Goal: Task Accomplishment & Management: Use online tool/utility

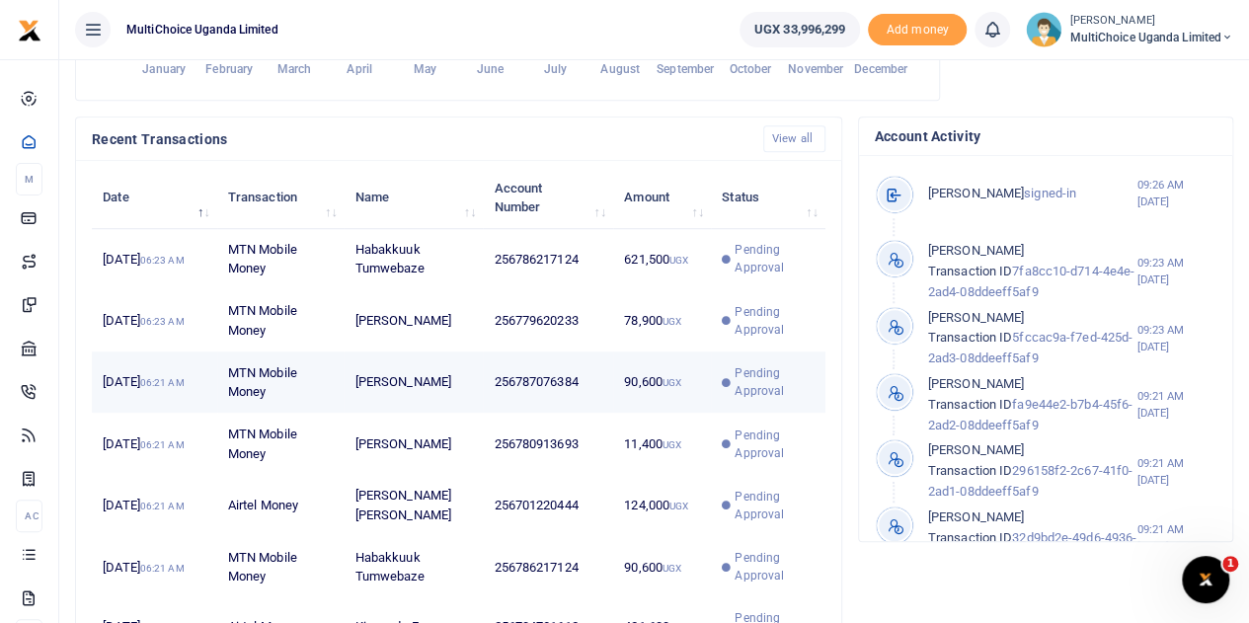
scroll to position [16, 16]
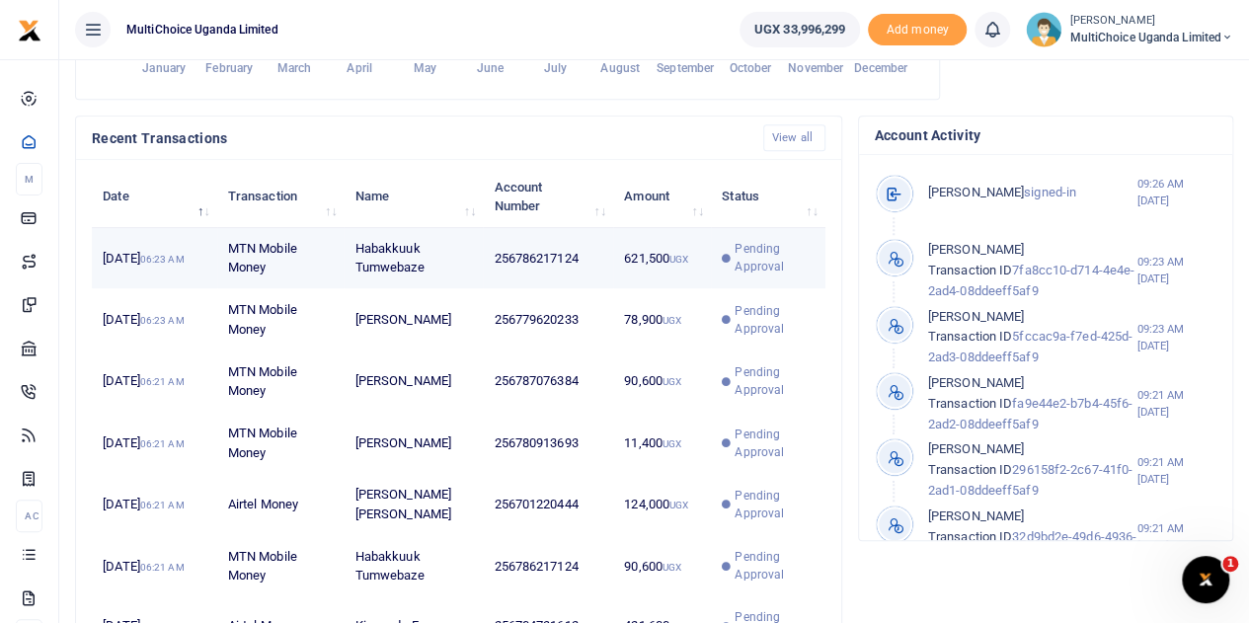
click at [752, 275] on span "Pending Approval" at bounding box center [773, 258] width 79 height 36
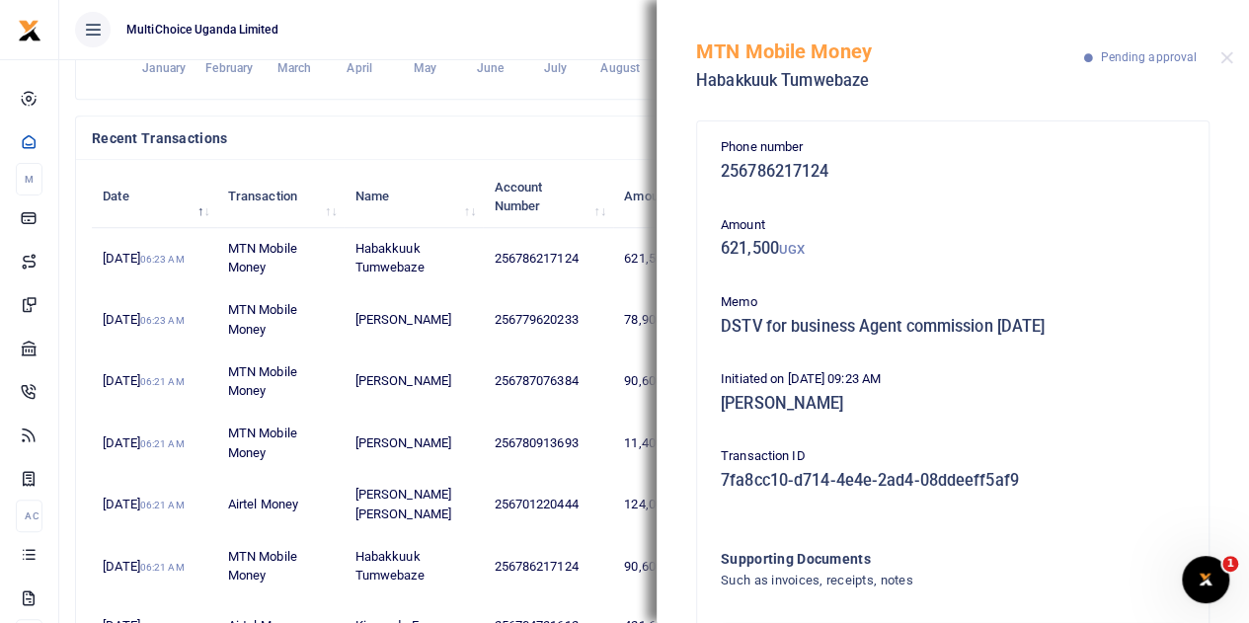
scroll to position [0, 0]
click at [1218, 57] on div "MTN Mobile Money Habakkuuk Tumwebaze Pending approval" at bounding box center [952, 55] width 592 height 110
click at [1225, 60] on button "Close" at bounding box center [1226, 57] width 13 height 13
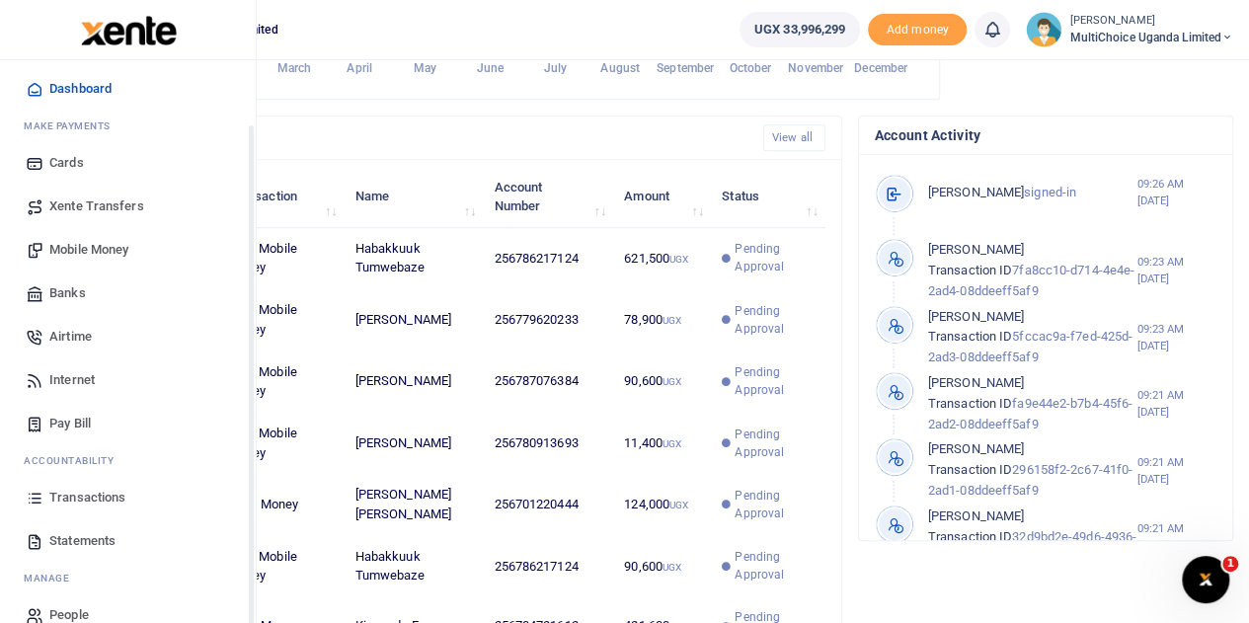
scroll to position [81, 0]
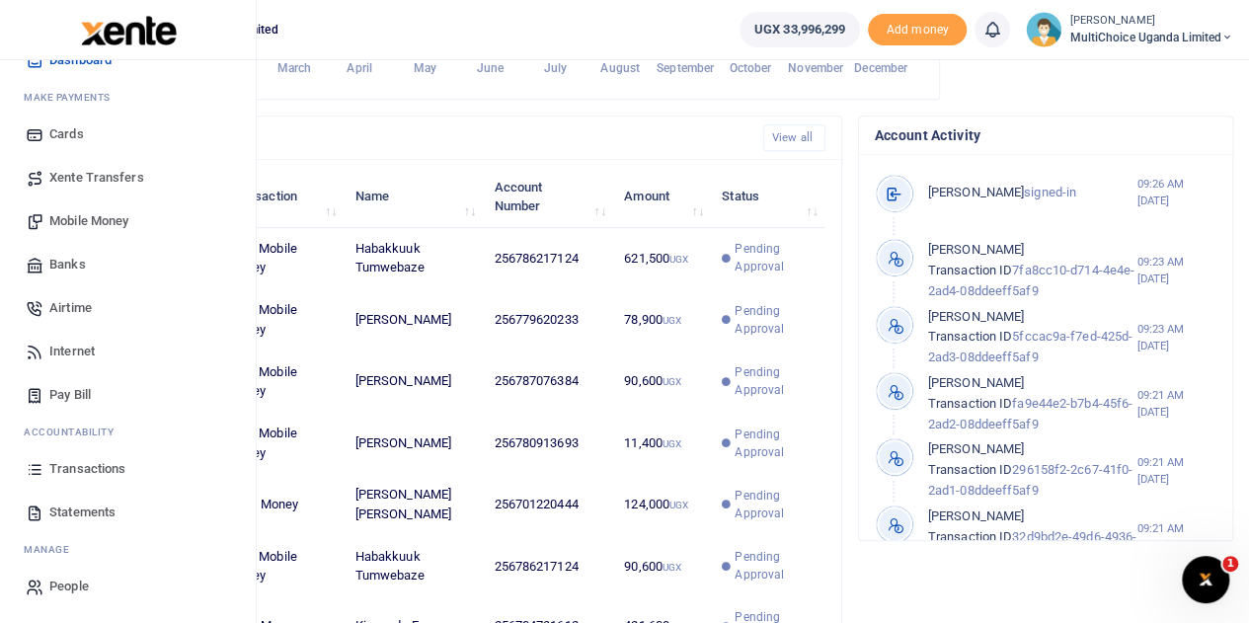
click at [70, 261] on span "Banks" at bounding box center [67, 265] width 37 height 20
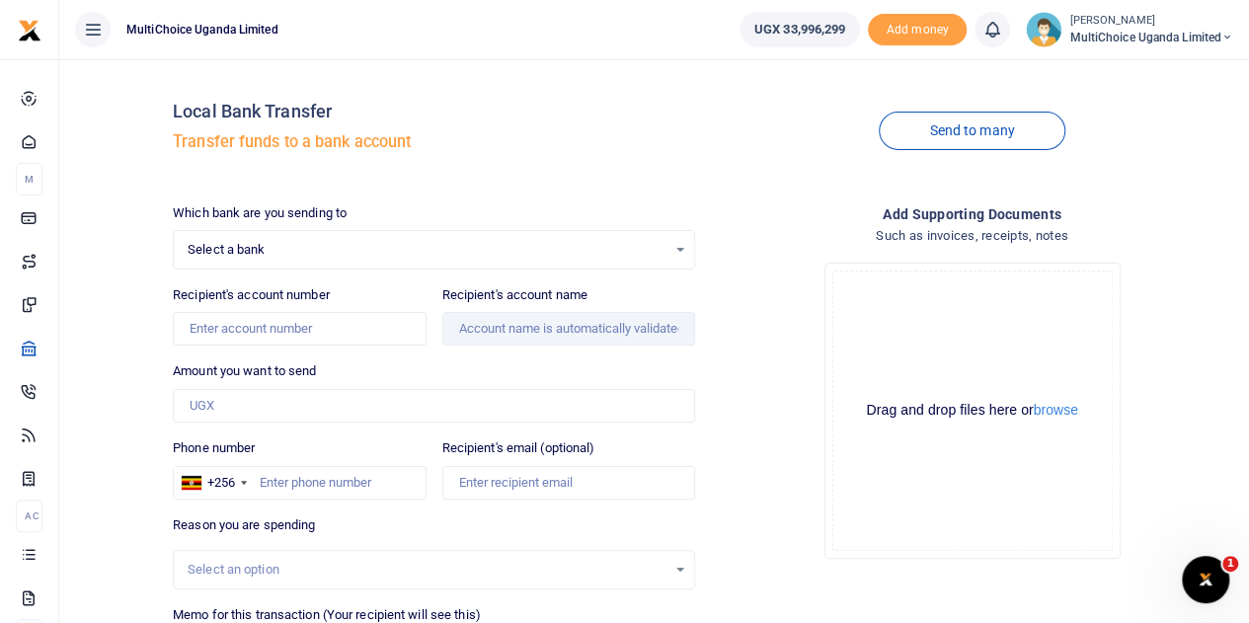
click at [674, 244] on div "Select a bank Select an option..." at bounding box center [434, 250] width 520 height 22
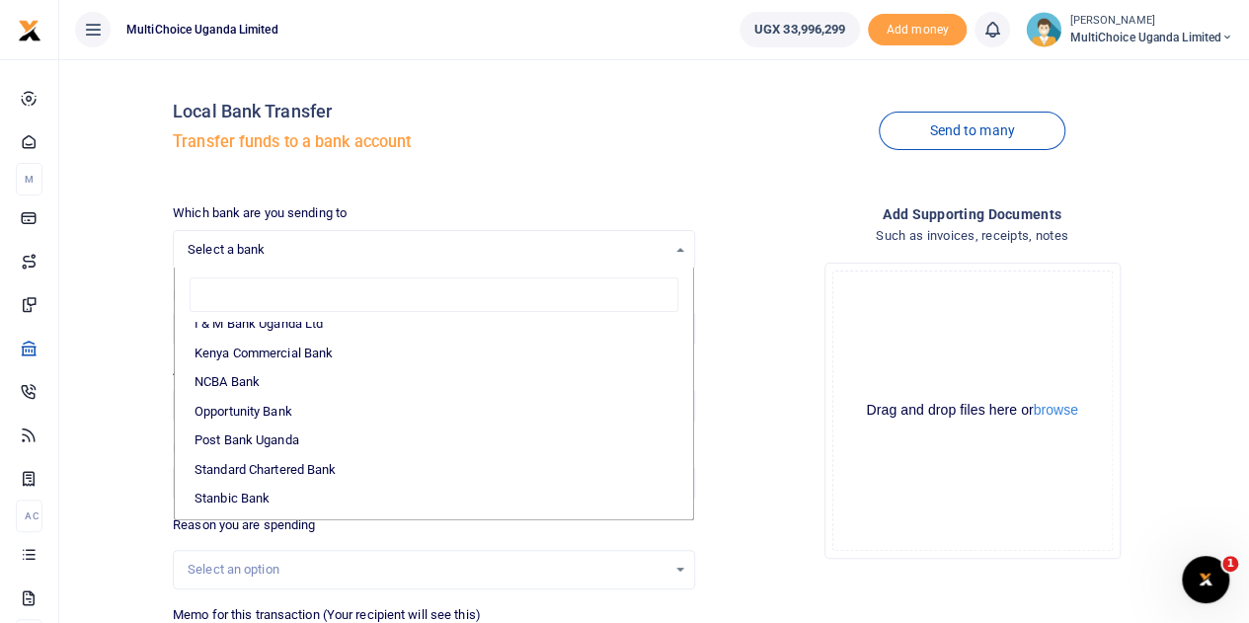
scroll to position [494, 0]
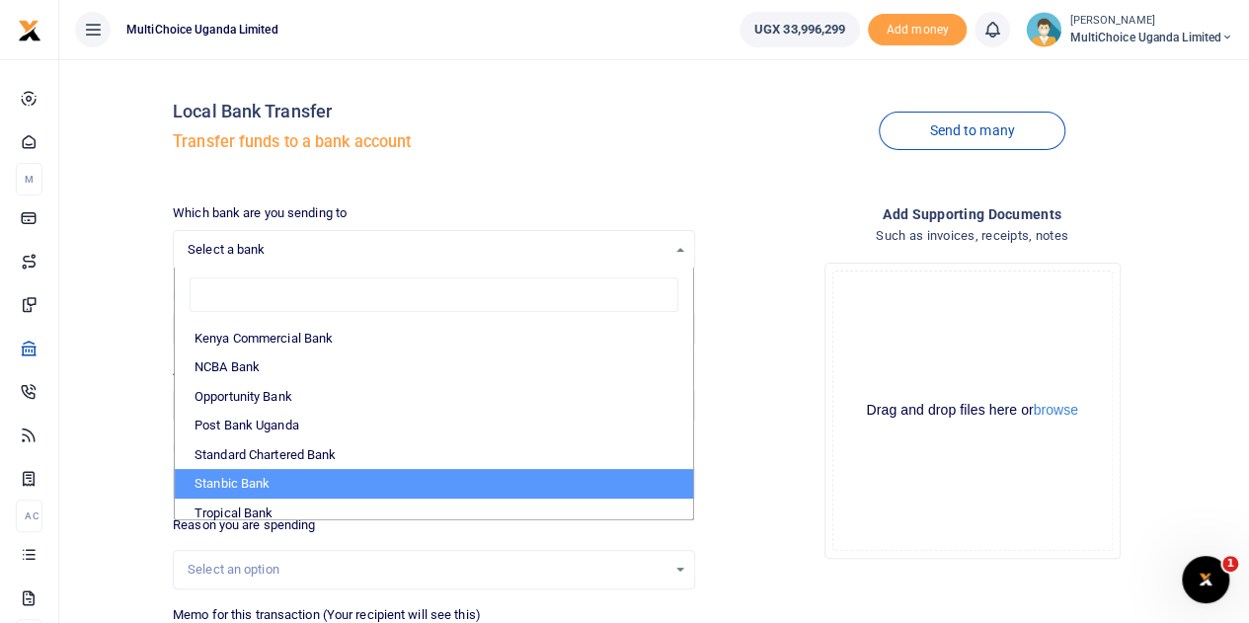
click at [235, 487] on li "Stanbic Bank" at bounding box center [434, 484] width 518 height 30
select select "STANBIC"
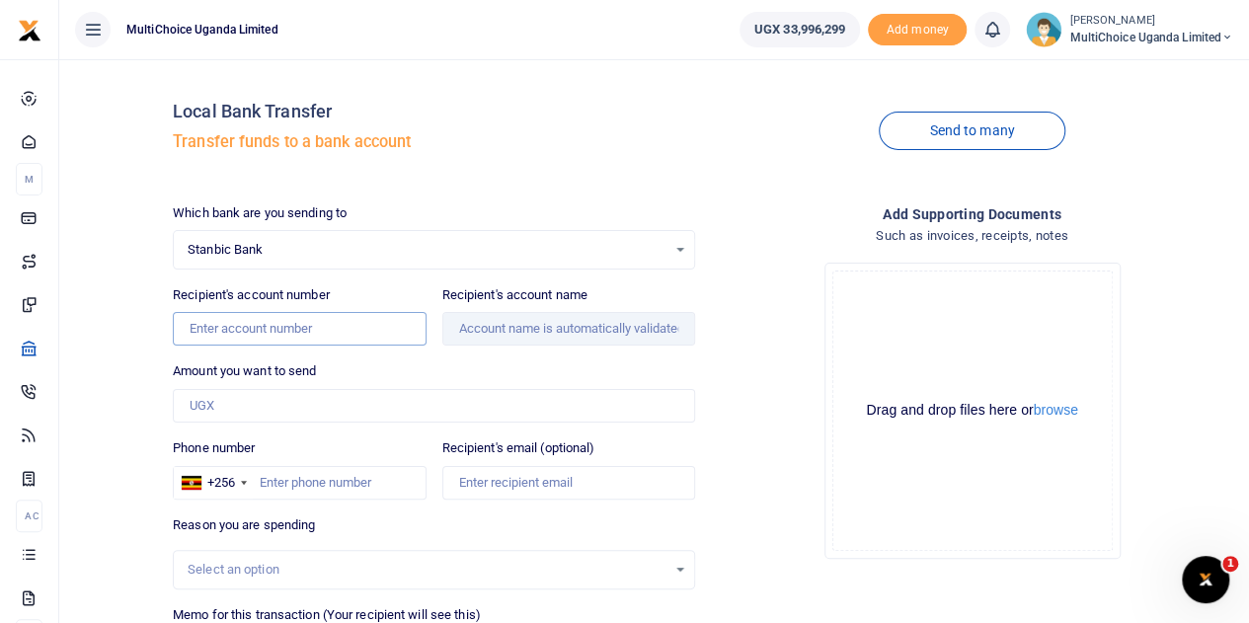
click at [349, 331] on input "Recipient's account number" at bounding box center [299, 329] width 253 height 34
type input "9030019283371"
click at [452, 361] on div "Amount you want to send Amount is required." at bounding box center [434, 391] width 522 height 61
type input "People Brand House Limited"
click at [353, 410] on input "Amount you want to send" at bounding box center [434, 406] width 522 height 34
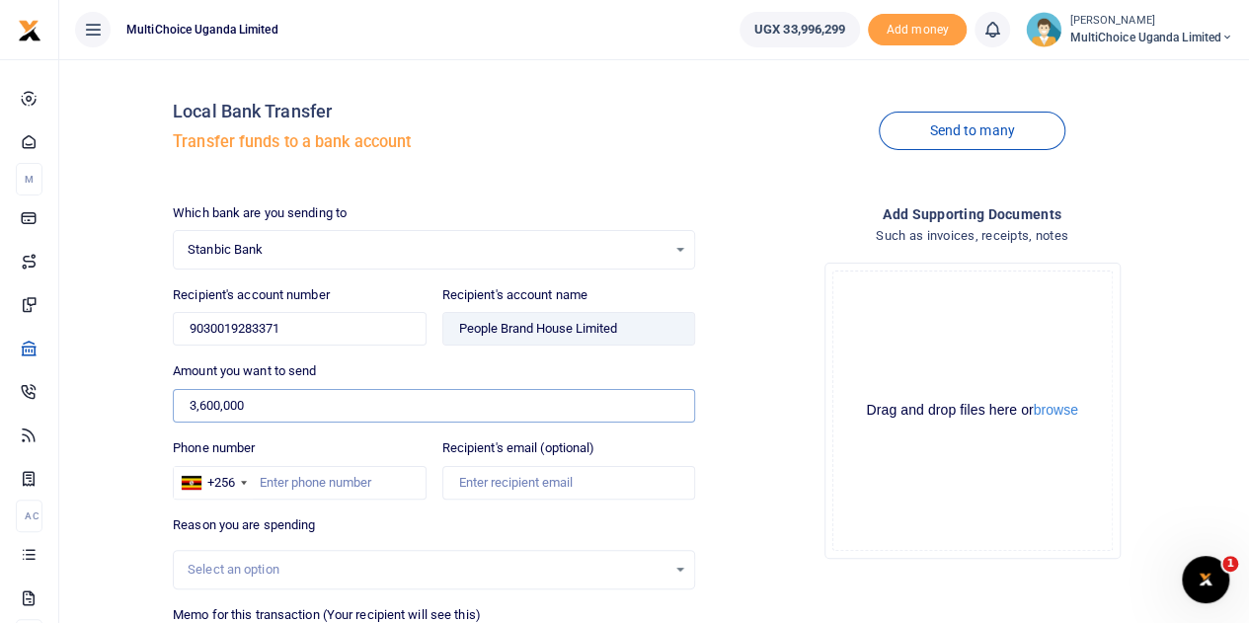
type input "3,600,000"
click at [399, 445] on div "Phone number +256 Uganda +256" at bounding box center [299, 468] width 253 height 61
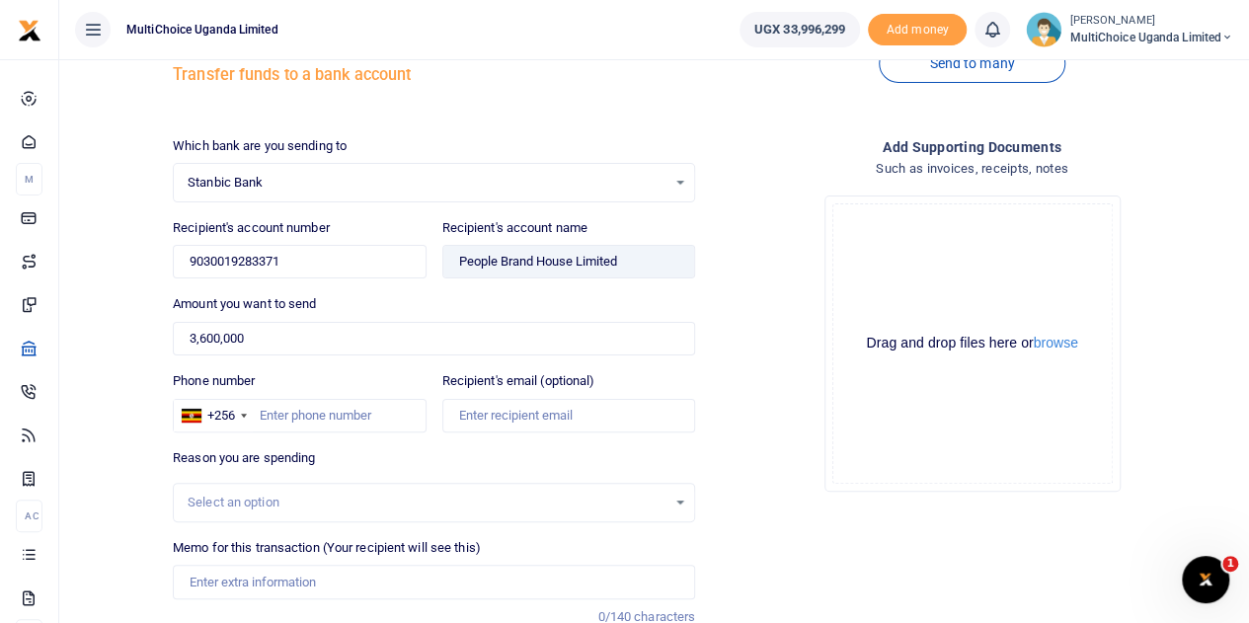
scroll to position [99, 0]
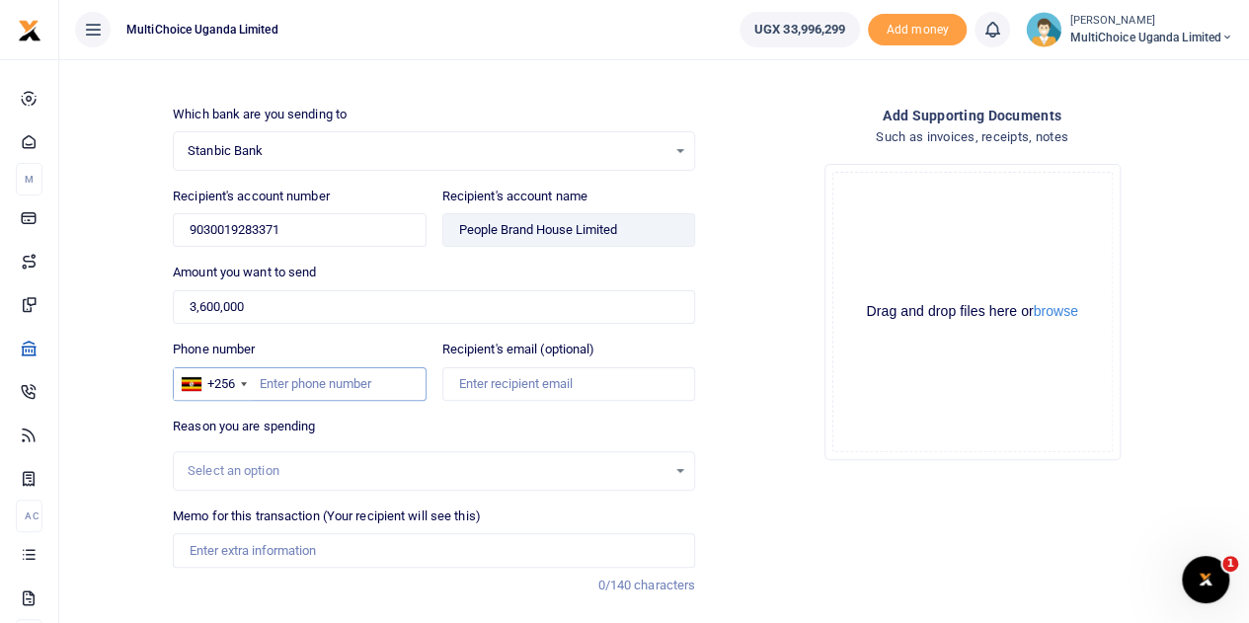
click at [302, 384] on input "Phone number" at bounding box center [299, 384] width 253 height 34
click at [306, 548] on input "Memo for this transaction (Your recipient will see this)" at bounding box center [434, 550] width 522 height 34
type input "C suite Breakfast Dialogue"
click at [292, 375] on input "Phone number" at bounding box center [299, 384] width 253 height 34
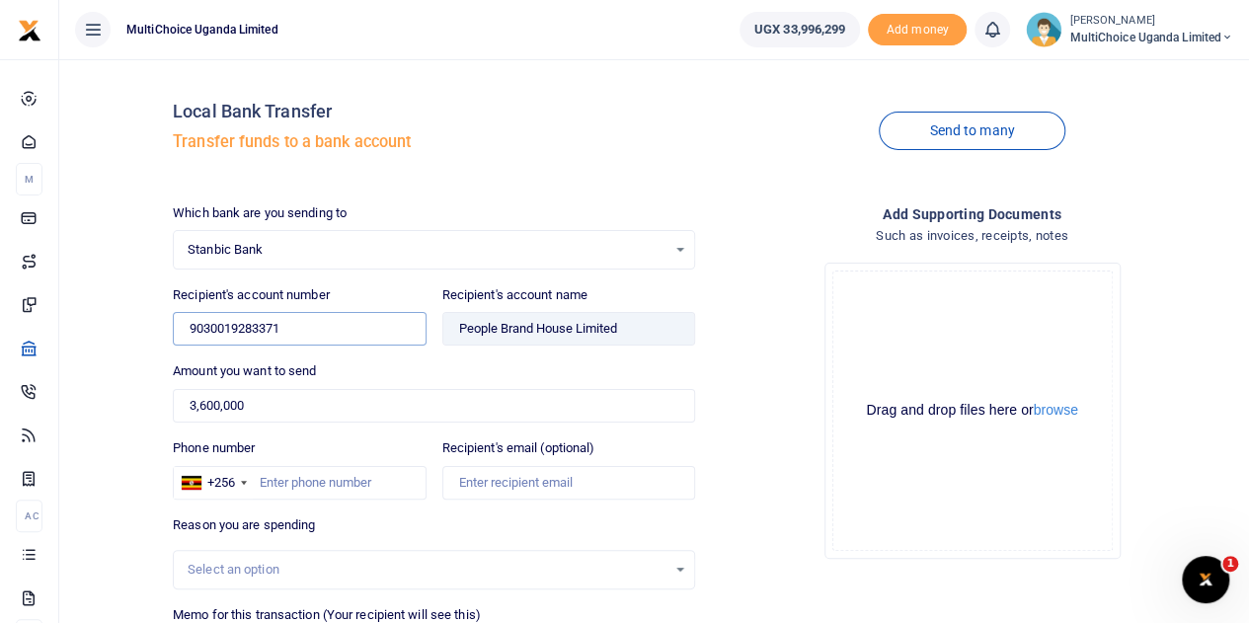
drag, startPoint x: 317, startPoint y: 329, endPoint x: 118, endPoint y: 333, distance: 198.4
click at [118, 333] on div "Local Bank Transfer Transfer funds to a bank account Send to many Which bank ar…" at bounding box center [654, 426] width 1174 height 702
paste input "9030019283371"
type input "9030019283371"
click at [488, 372] on div "Amount you want to send 3,600,000 Amount is required." at bounding box center [434, 391] width 522 height 61
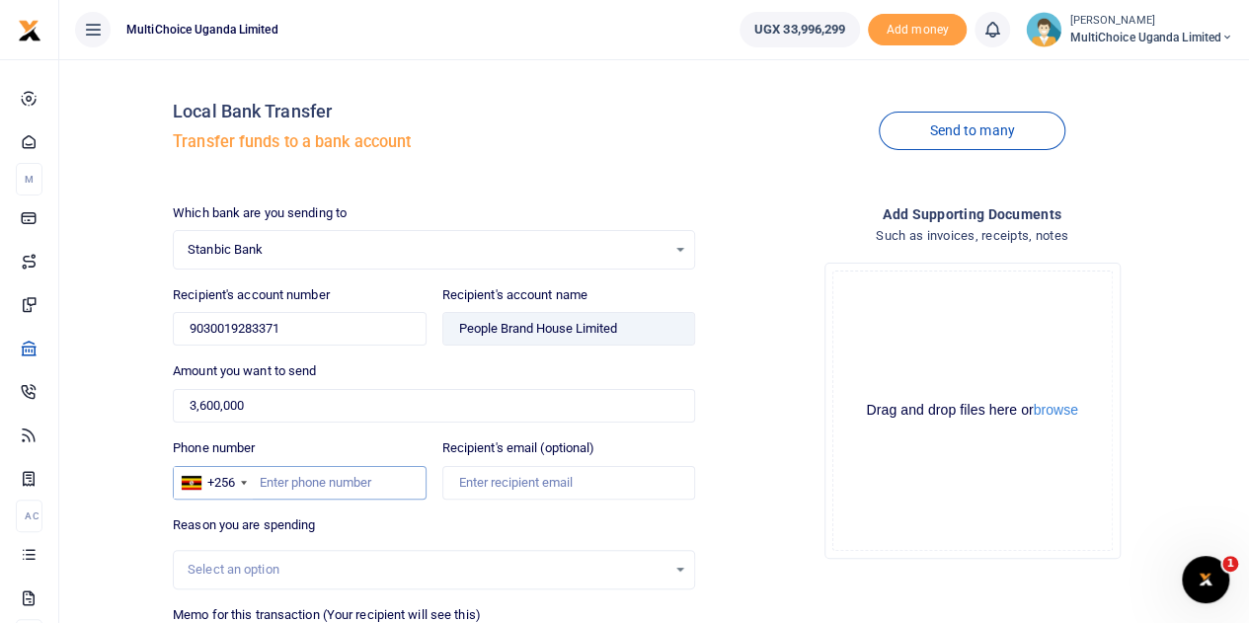
click at [390, 475] on input "Phone number" at bounding box center [299, 483] width 253 height 34
type input "0772200864"
click at [376, 520] on div "Reason you are spending Select an option" at bounding box center [434, 552] width 522 height 74
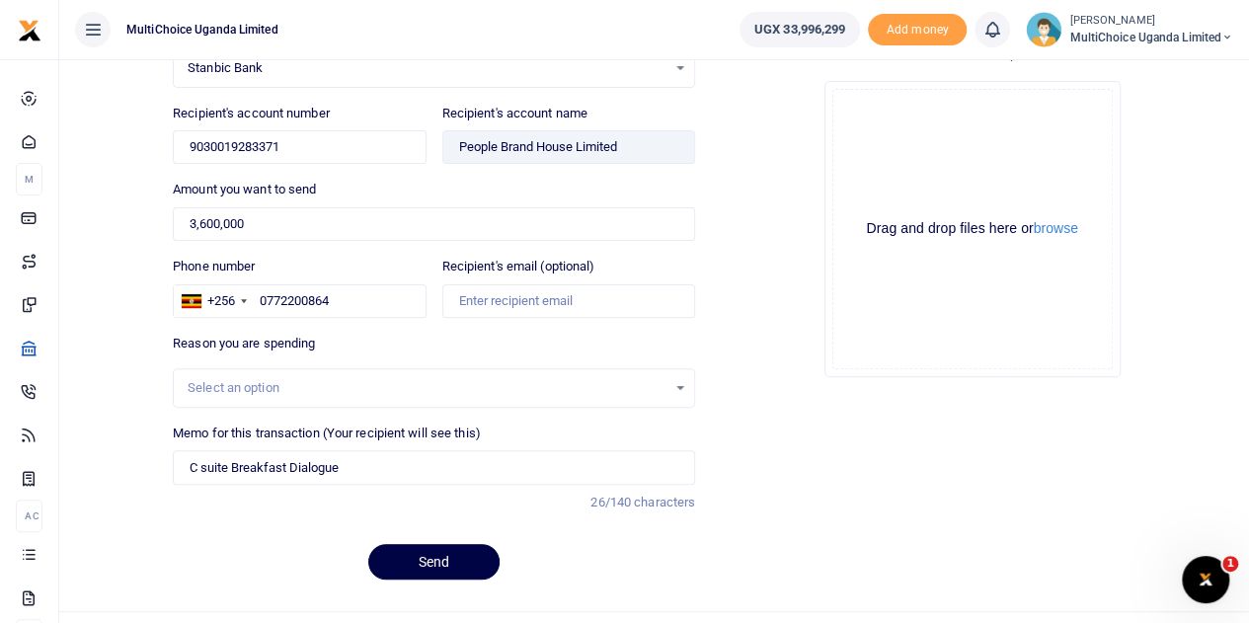
scroll to position [197, 0]
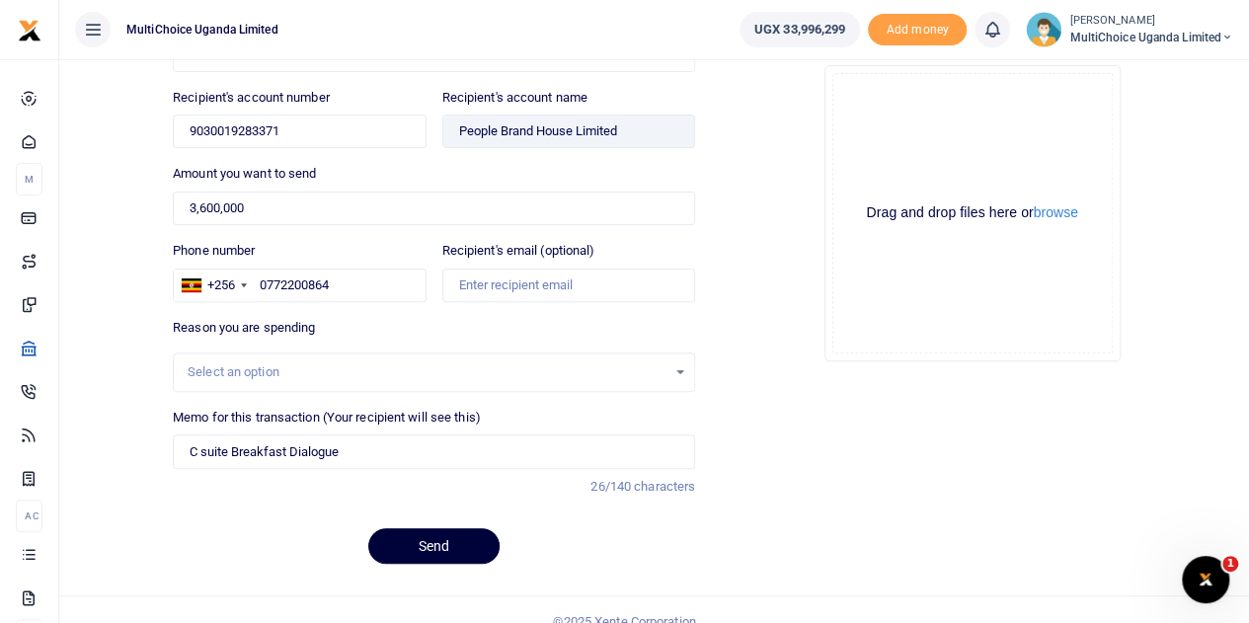
click at [422, 537] on button "Send" at bounding box center [433, 546] width 131 height 36
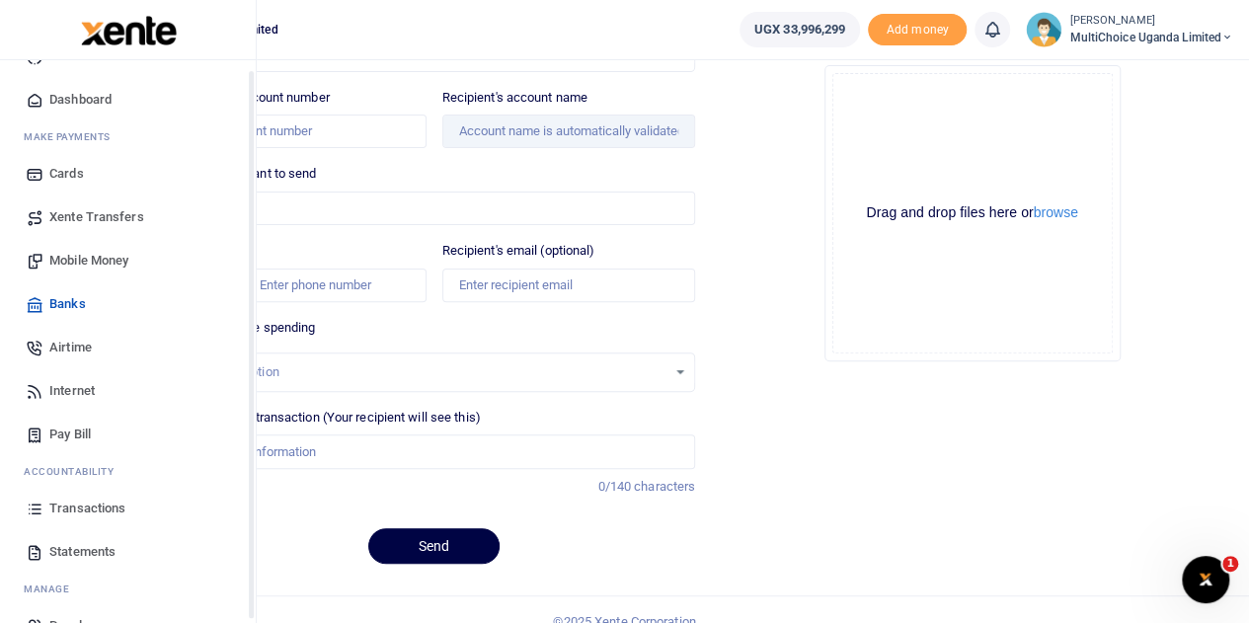
scroll to position [81, 0]
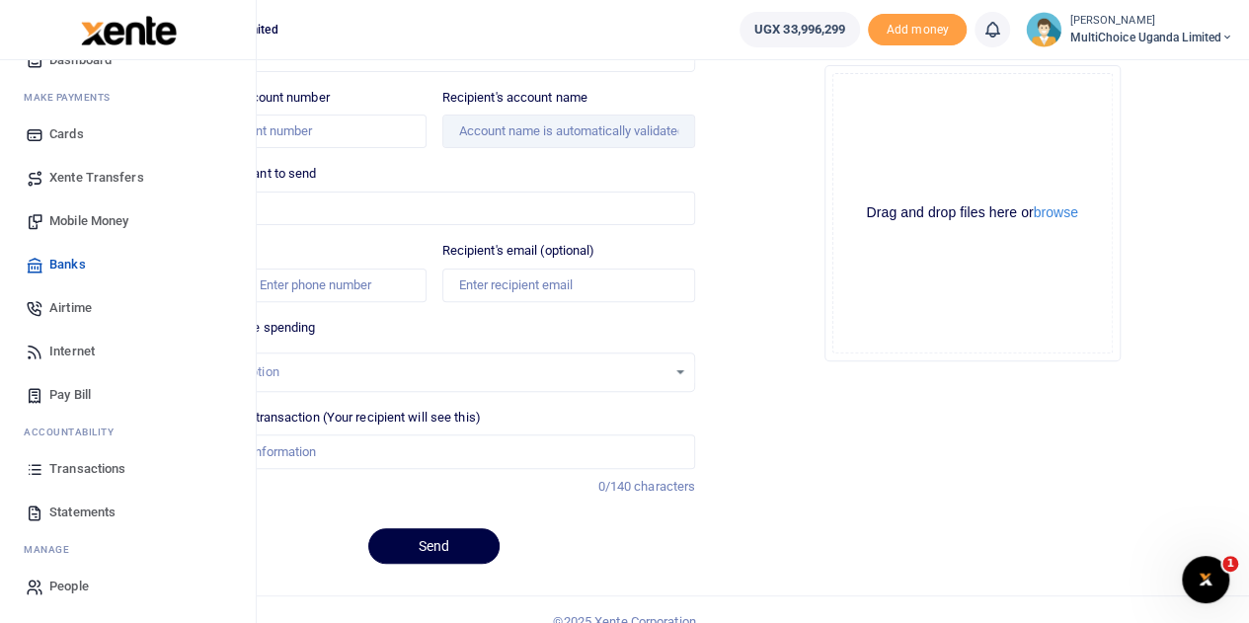
click at [93, 461] on span "Transactions" at bounding box center [87, 469] width 76 height 20
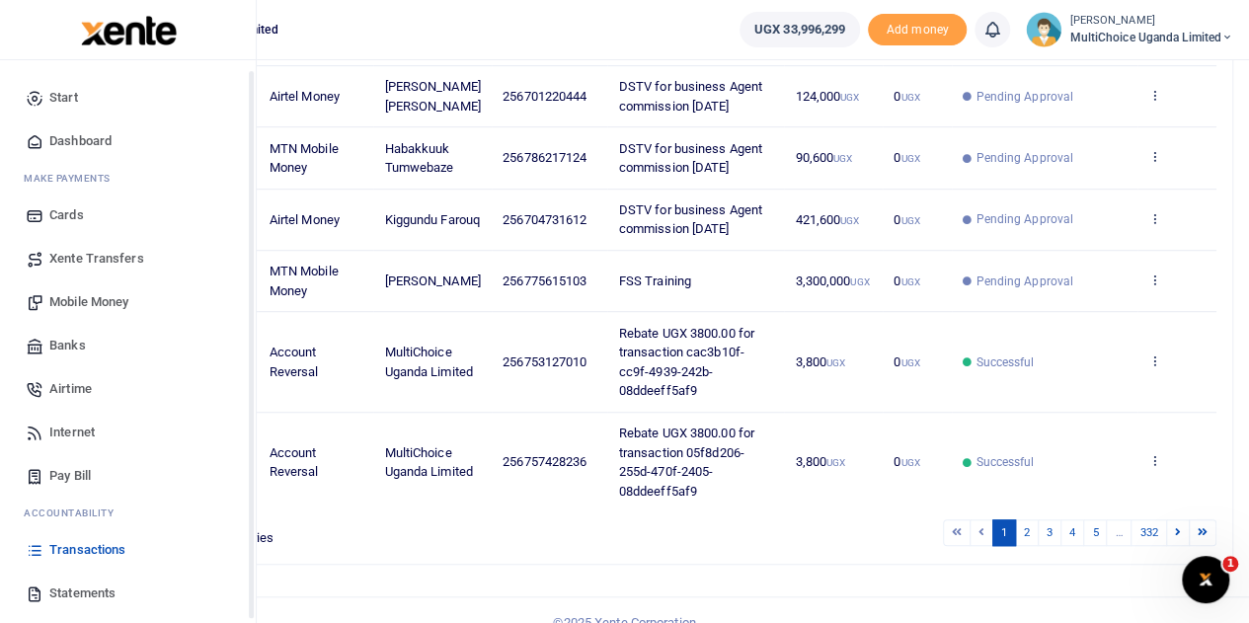
scroll to position [81, 0]
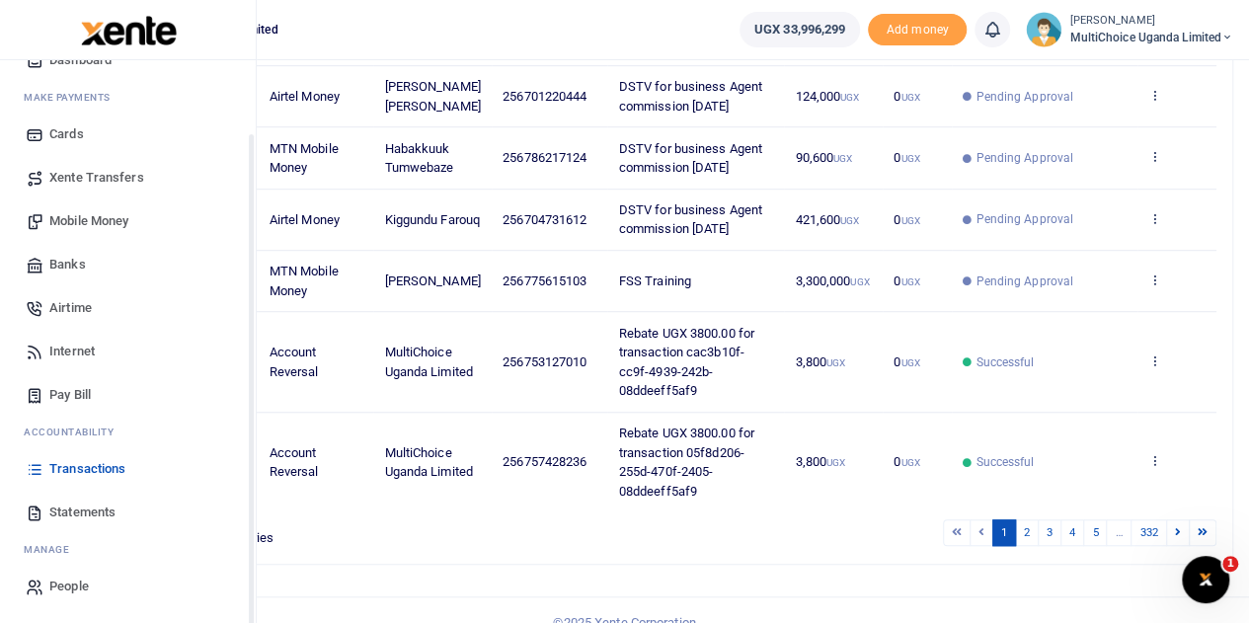
click at [79, 469] on span "Transactions" at bounding box center [87, 469] width 76 height 20
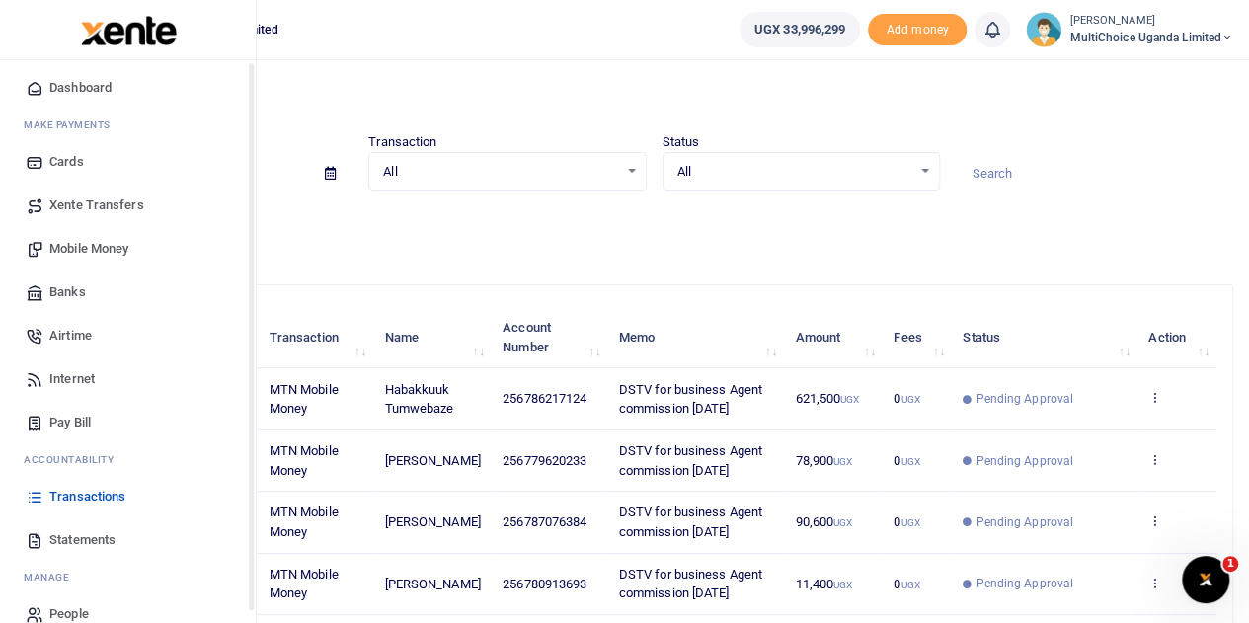
scroll to position [81, 0]
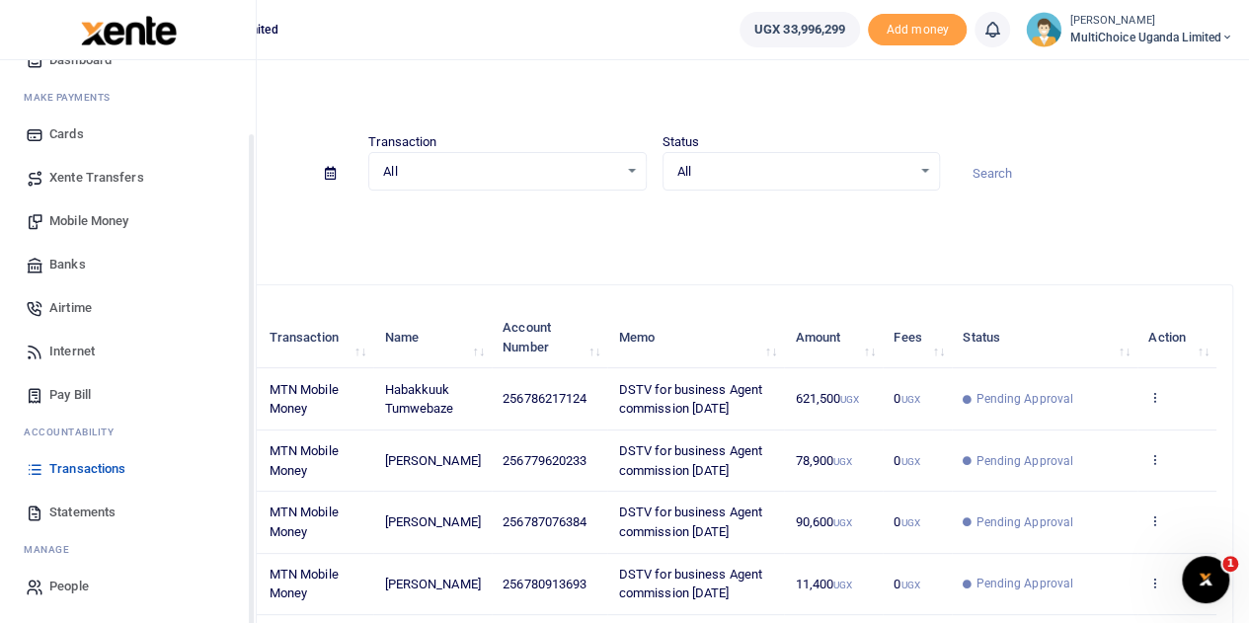
click at [97, 466] on span "Transactions" at bounding box center [87, 469] width 76 height 20
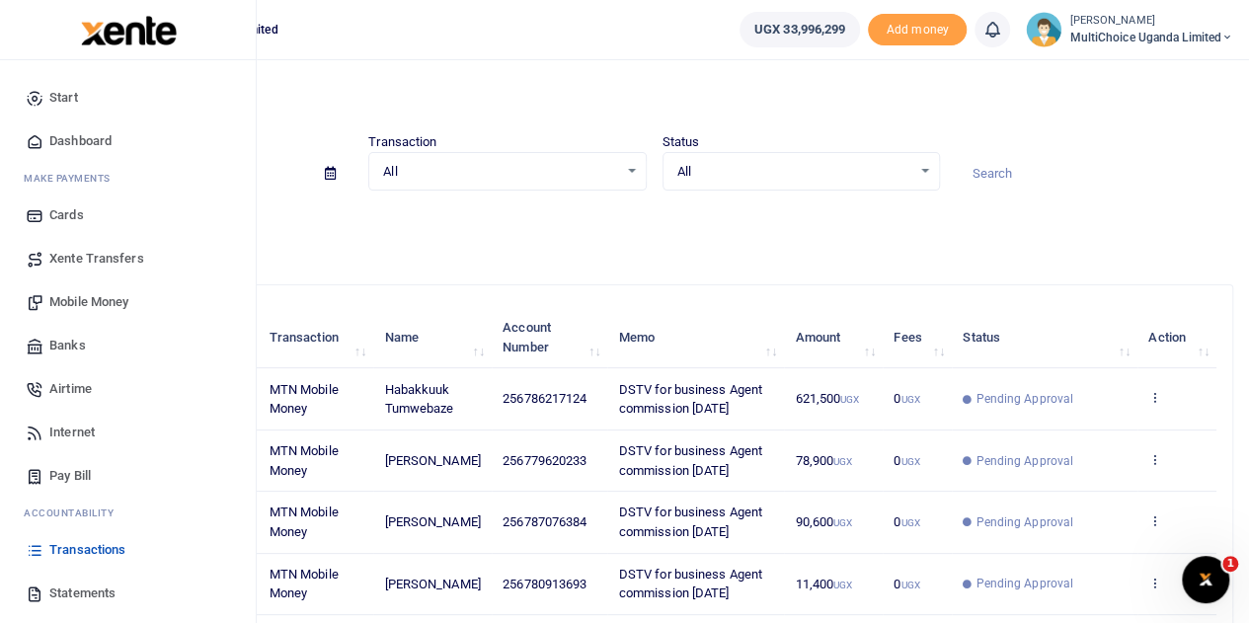
click at [96, 548] on span "Transactions" at bounding box center [87, 550] width 76 height 20
